Goal: Transaction & Acquisition: Purchase product/service

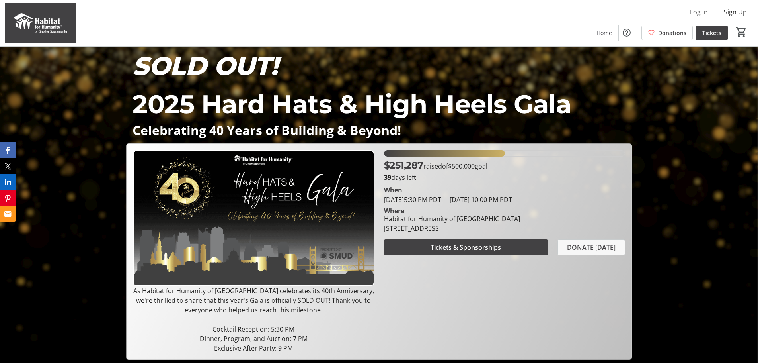
click at [579, 248] on span "DONATE [DATE]" at bounding box center [591, 247] width 49 height 10
click at [650, 109] on div "SOLD OUT! 2025 Hard Hats & High Heels Gala Celebrating 40 Years of Building & B…" at bounding box center [379, 203] width 758 height 313
click at [46, 18] on img at bounding box center [40, 23] width 71 height 40
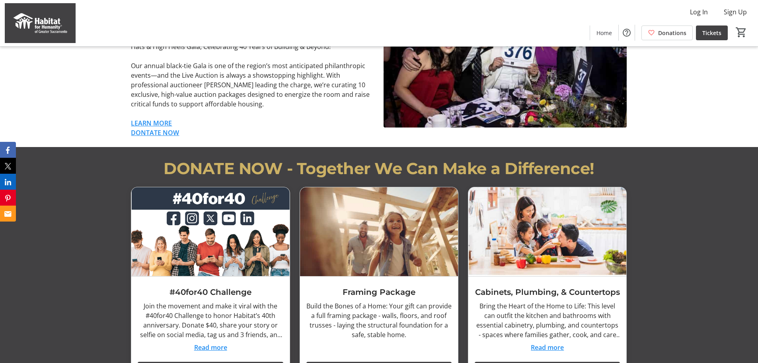
scroll to position [517, 0]
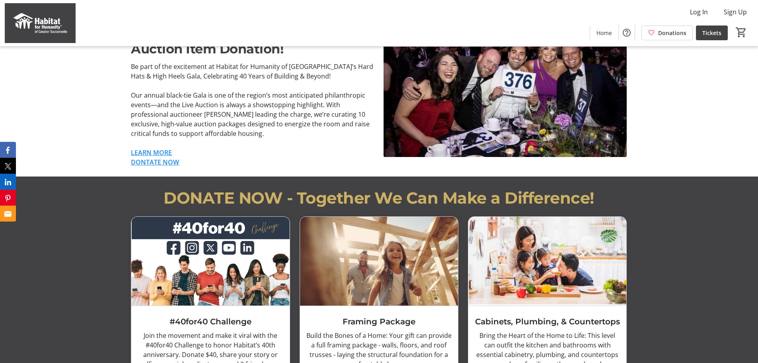
click at [158, 152] on link "LEARN MORE" at bounding box center [151, 152] width 41 height 9
